Goal: Information Seeking & Learning: Learn about a topic

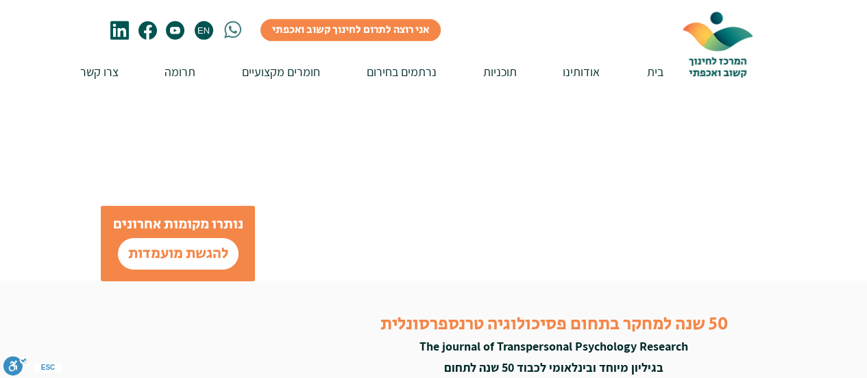
scroll to position [4593, 0]
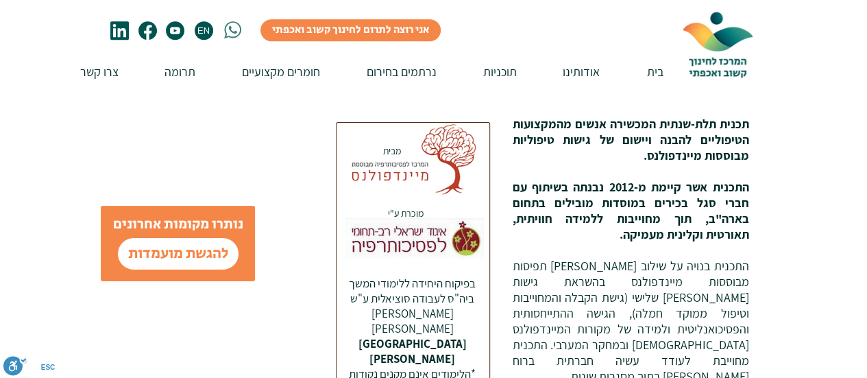
scroll to position [343, 0]
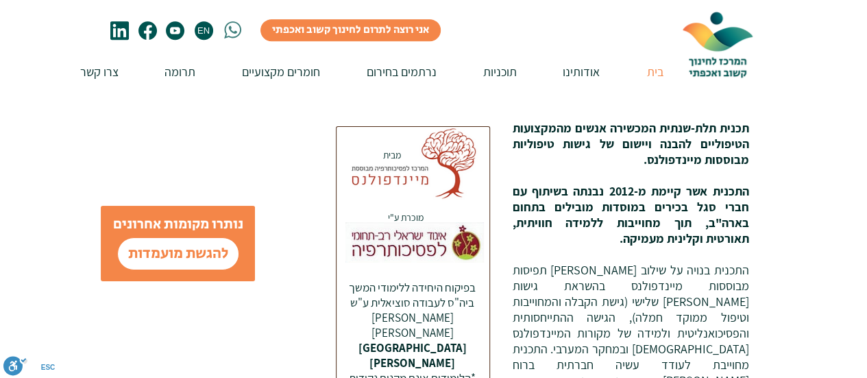
click at [657, 75] on p "בית" at bounding box center [655, 71] width 30 height 39
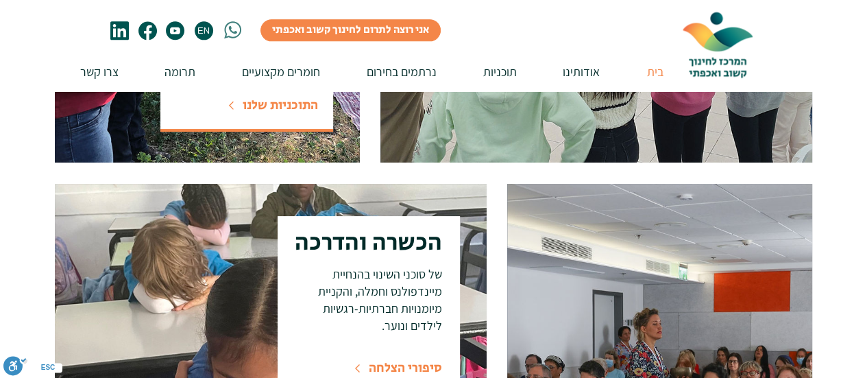
scroll to position [480, 0]
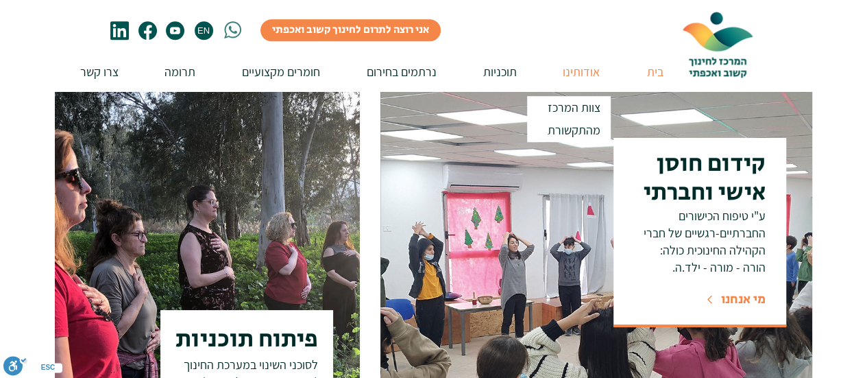
click at [585, 69] on p "אודותינו" at bounding box center [581, 71] width 51 height 39
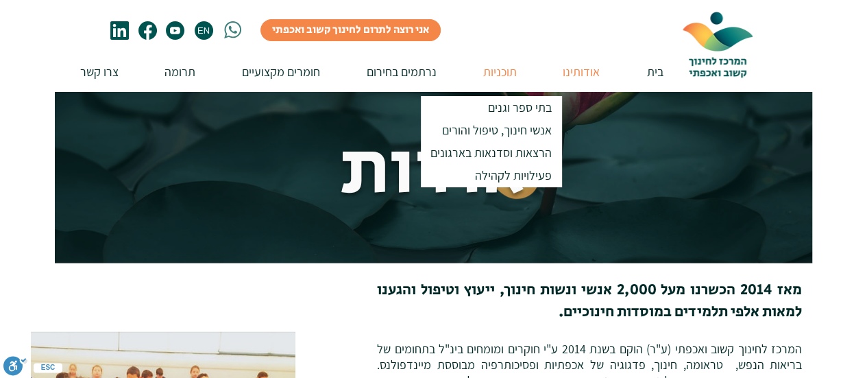
click at [497, 73] on p "תוכניות" at bounding box center [499, 71] width 47 height 39
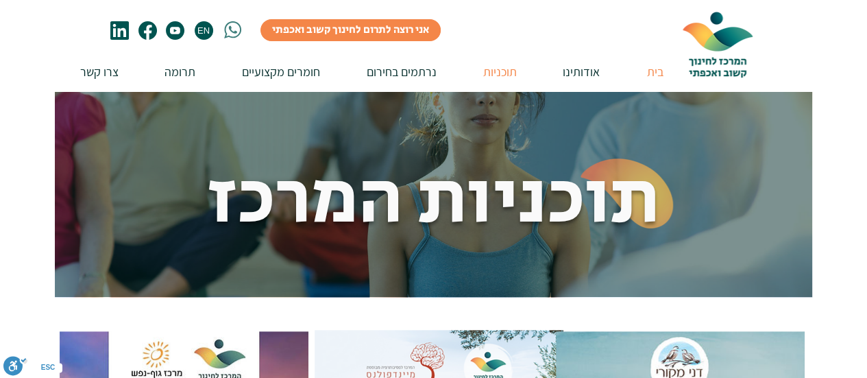
click at [661, 75] on p "בית" at bounding box center [655, 71] width 30 height 39
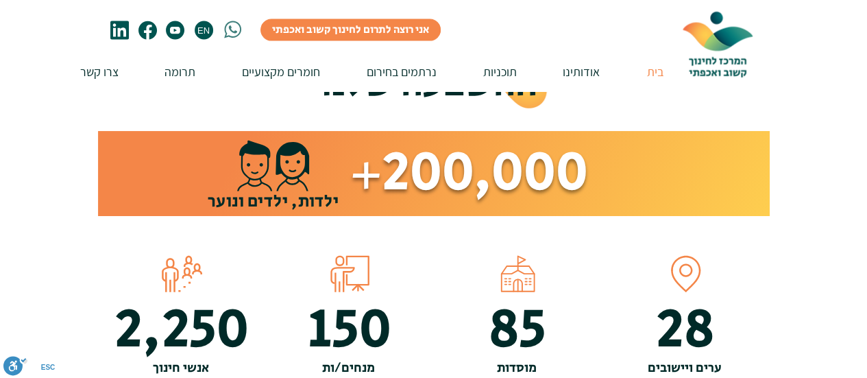
scroll to position [960, 0]
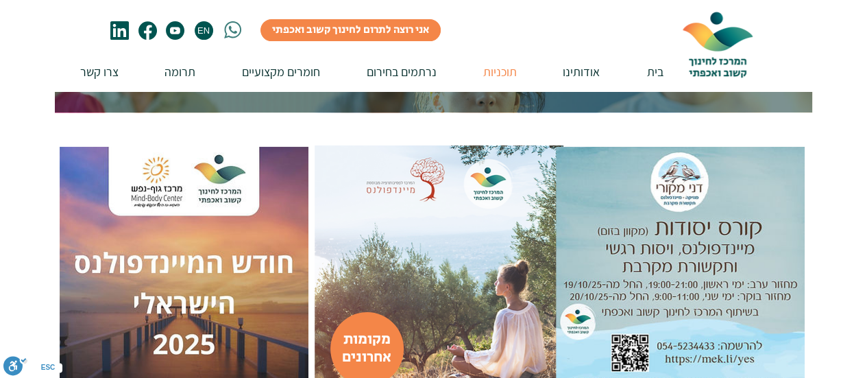
scroll to position [206, 0]
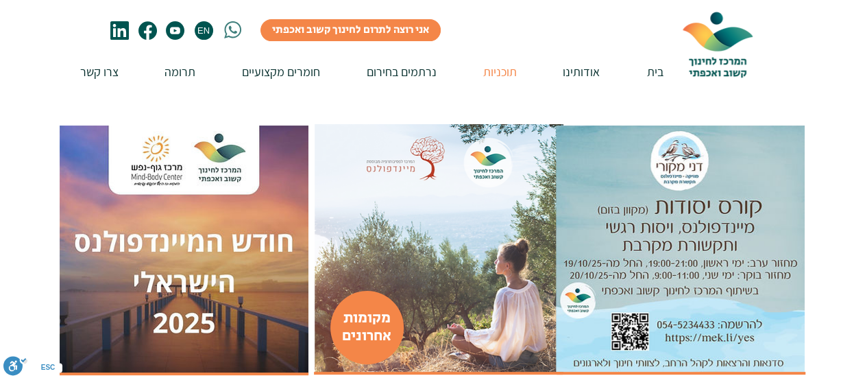
click at [432, 188] on img at bounding box center [439, 248] width 249 height 249
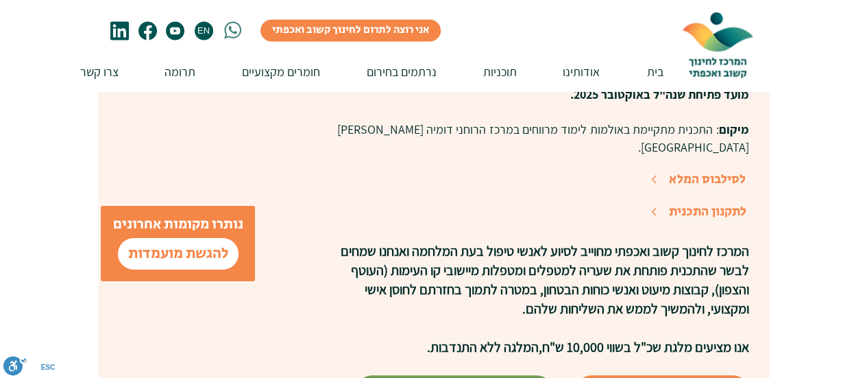
scroll to position [1165, 0]
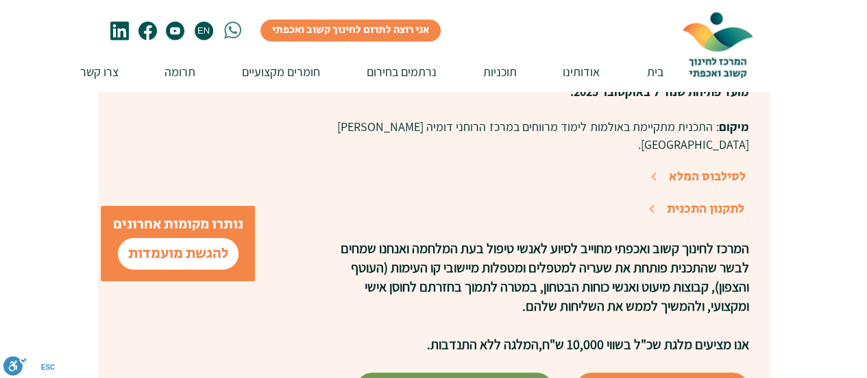
click at [690, 199] on span "לתקנון התכנית" at bounding box center [705, 208] width 77 height 19
